Goal: Find specific page/section: Find specific page/section

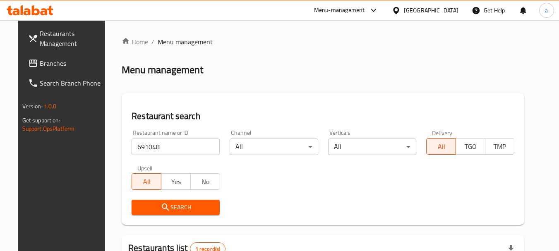
scroll to position [111, 0]
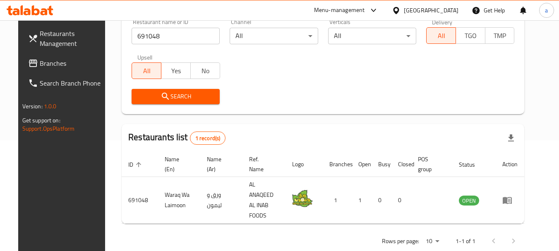
click at [42, 63] on span "Branches" at bounding box center [72, 63] width 65 height 10
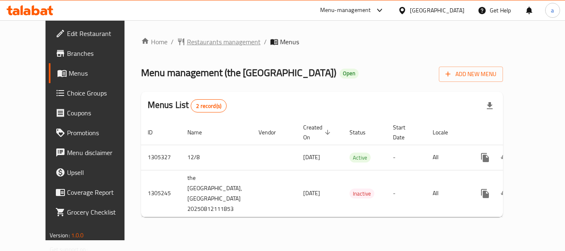
click at [201, 43] on span "Restaurants management" at bounding box center [224, 42] width 74 height 10
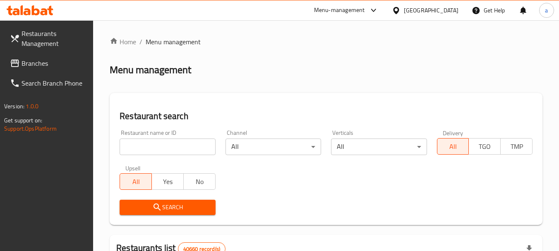
click at [170, 148] on input "search" at bounding box center [168, 147] width 96 height 17
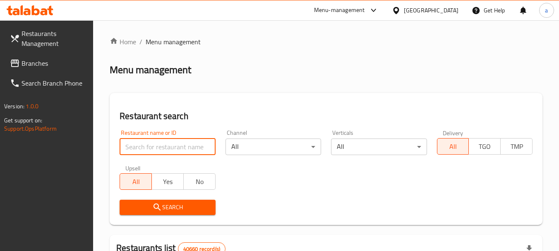
paste input "703658"
type input "703658"
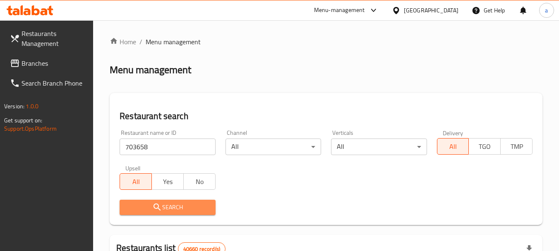
click at [194, 205] on span "Search" at bounding box center [167, 207] width 82 height 10
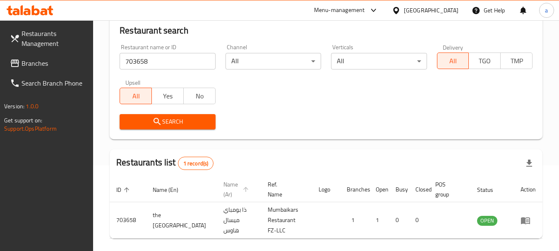
scroll to position [118, 0]
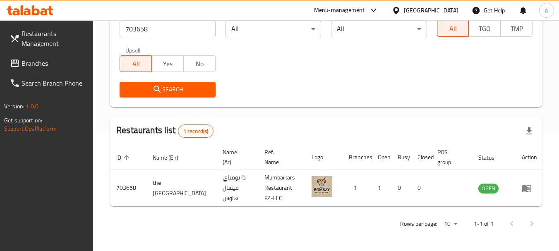
click at [30, 58] on span "Branches" at bounding box center [54, 63] width 65 height 10
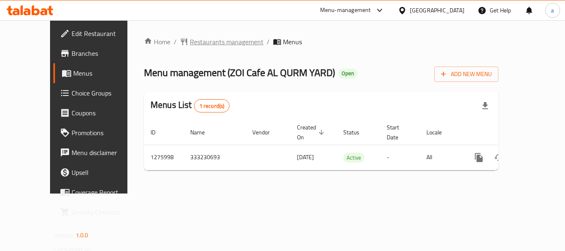
click at [199, 41] on span "Restaurants management" at bounding box center [227, 42] width 74 height 10
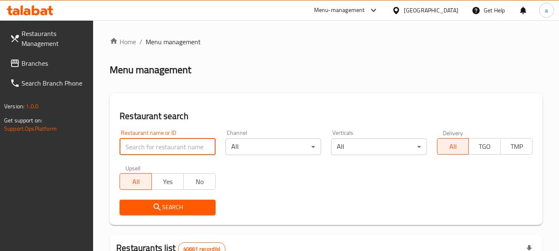
click at [175, 149] on input "search" at bounding box center [168, 147] width 96 height 17
paste input "691841"
type input "691841"
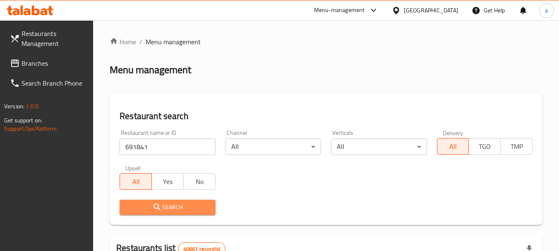
click at [172, 211] on span "Search" at bounding box center [167, 207] width 82 height 10
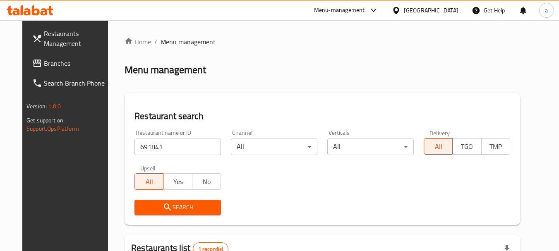
scroll to position [111, 0]
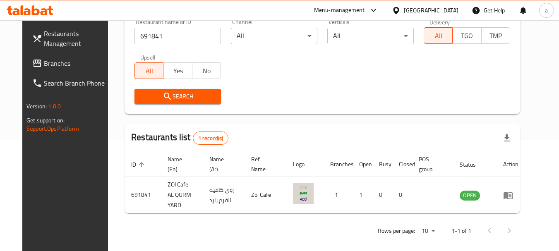
click at [44, 59] on span "Branches" at bounding box center [76, 63] width 65 height 10
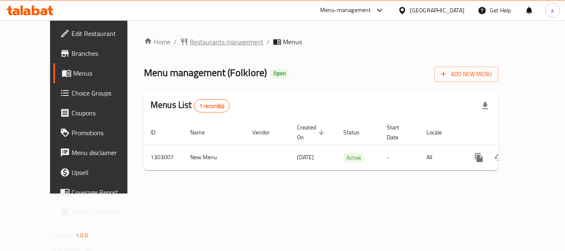
click at [195, 46] on span "Restaurants management" at bounding box center [227, 42] width 74 height 10
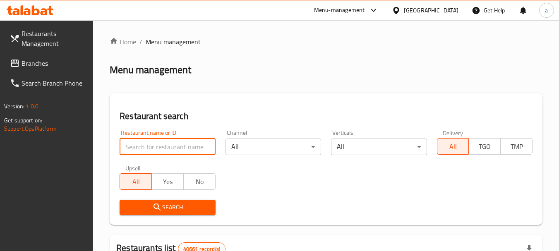
click at [176, 146] on input "search" at bounding box center [168, 147] width 96 height 17
paste input "702008"
type input "702008"
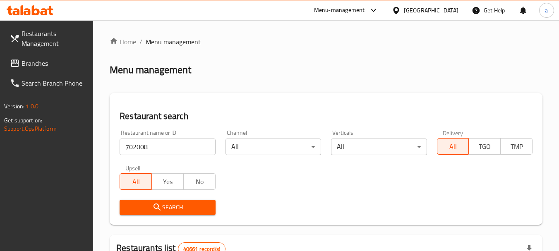
click at [182, 204] on span "Search" at bounding box center [167, 207] width 82 height 10
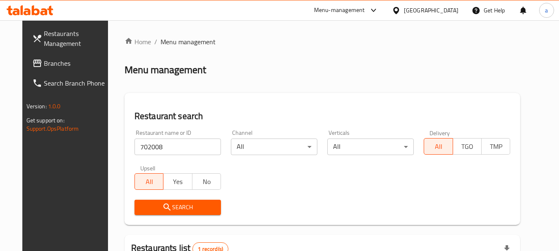
scroll to position [118, 0]
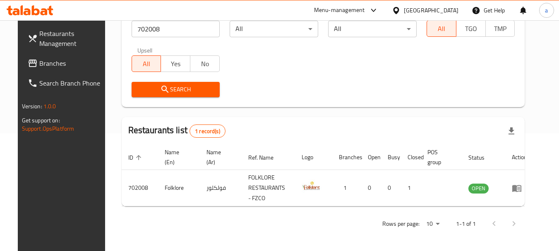
click at [42, 63] on span "Branches" at bounding box center [71, 63] width 65 height 10
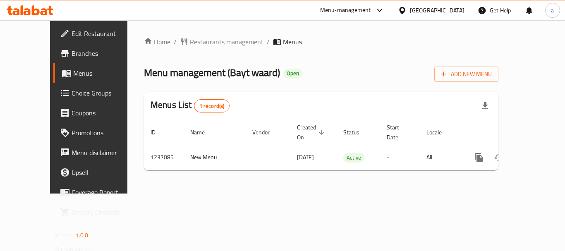
click at [199, 44] on span "Restaurants management" at bounding box center [227, 42] width 74 height 10
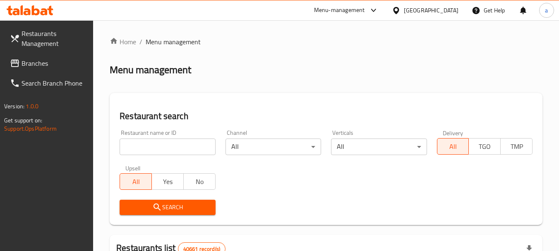
click at [176, 143] on input "search" at bounding box center [168, 147] width 96 height 17
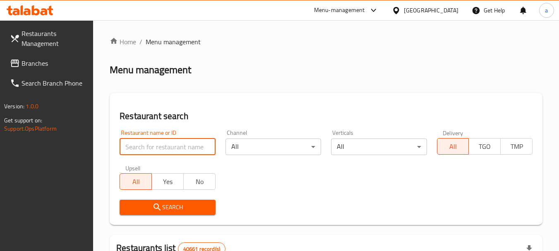
paste input "679244"
type input "679244"
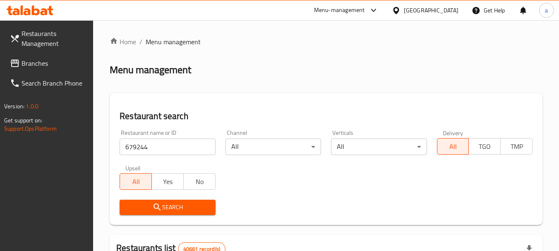
click at [175, 208] on span "Search" at bounding box center [167, 207] width 82 height 10
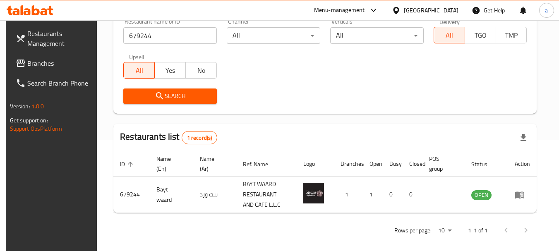
scroll to position [118, 0]
